Goal: Navigation & Orientation: Understand site structure

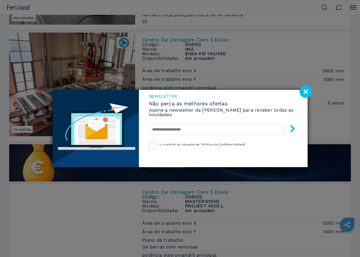
scroll to position [401, 0]
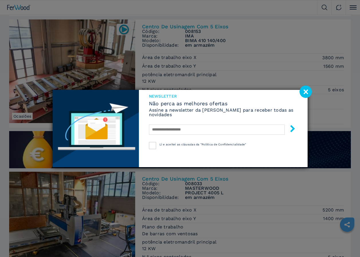
click at [303, 92] on image at bounding box center [306, 92] width 12 height 12
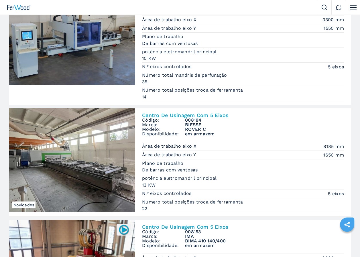
scroll to position [0, 0]
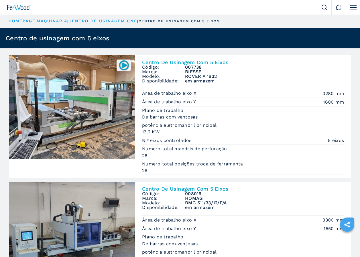
click at [21, 6] on img at bounding box center [19, 7] width 24 height 5
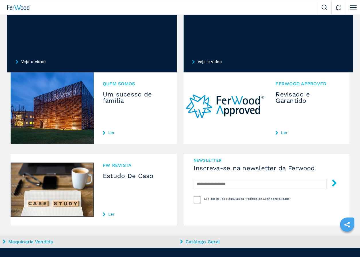
scroll to position [516, 0]
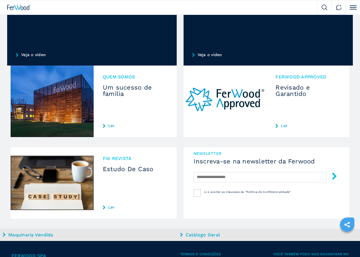
click at [116, 93] on h3 "Um sucesso de família" at bounding box center [135, 91] width 65 height 13
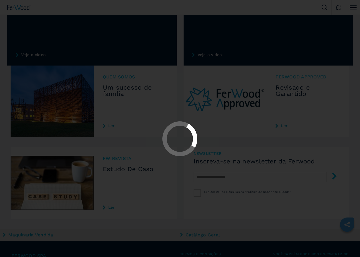
click at [80, 89] on div at bounding box center [180, 128] width 360 height 257
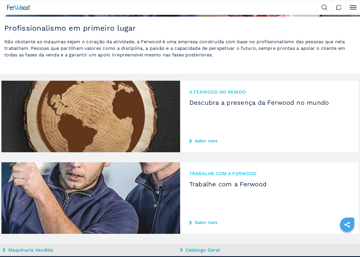
scroll to position [716, 0]
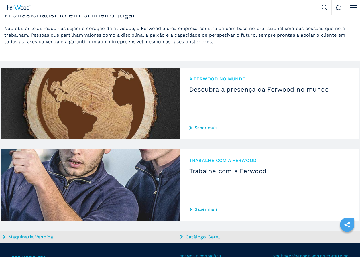
click at [207, 128] on link "Saber mais" at bounding box center [269, 128] width 160 height 5
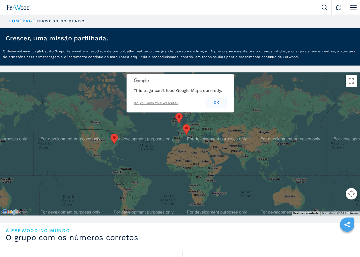
click at [219, 101] on button "OK" at bounding box center [217, 103] width 20 height 10
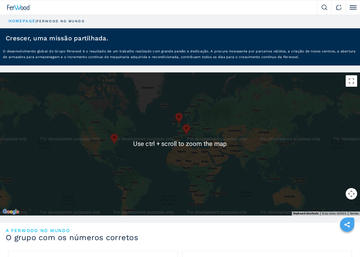
click at [19, 5] on img at bounding box center [19, 7] width 24 height 5
